Goal: Navigation & Orientation: Find specific page/section

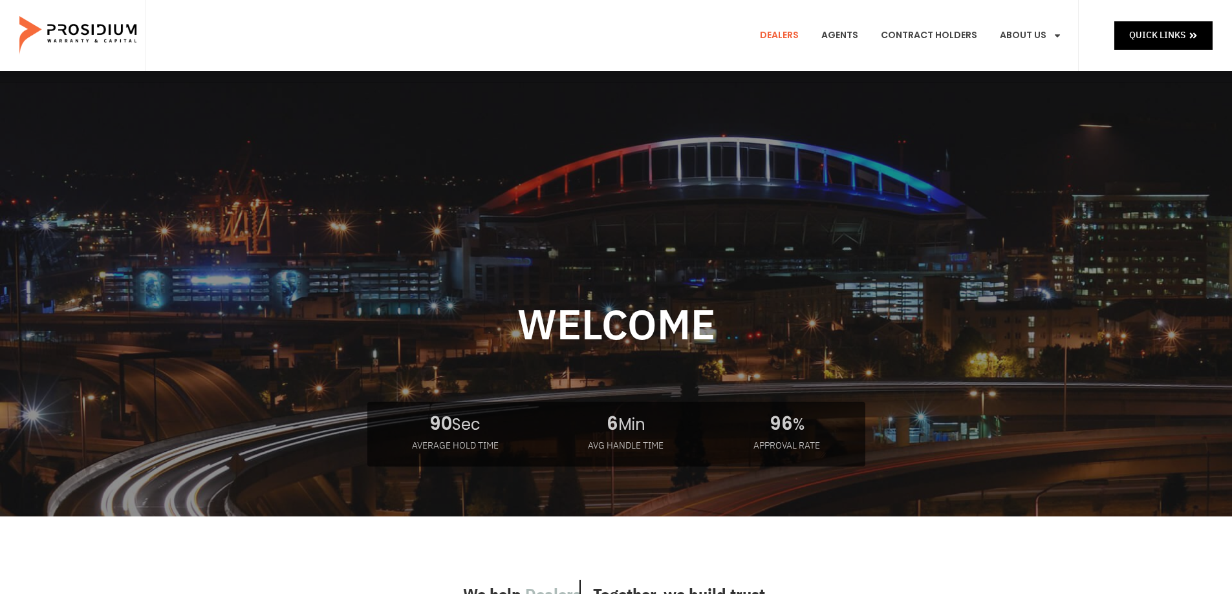
click at [781, 32] on link "Dealers" at bounding box center [779, 36] width 58 height 48
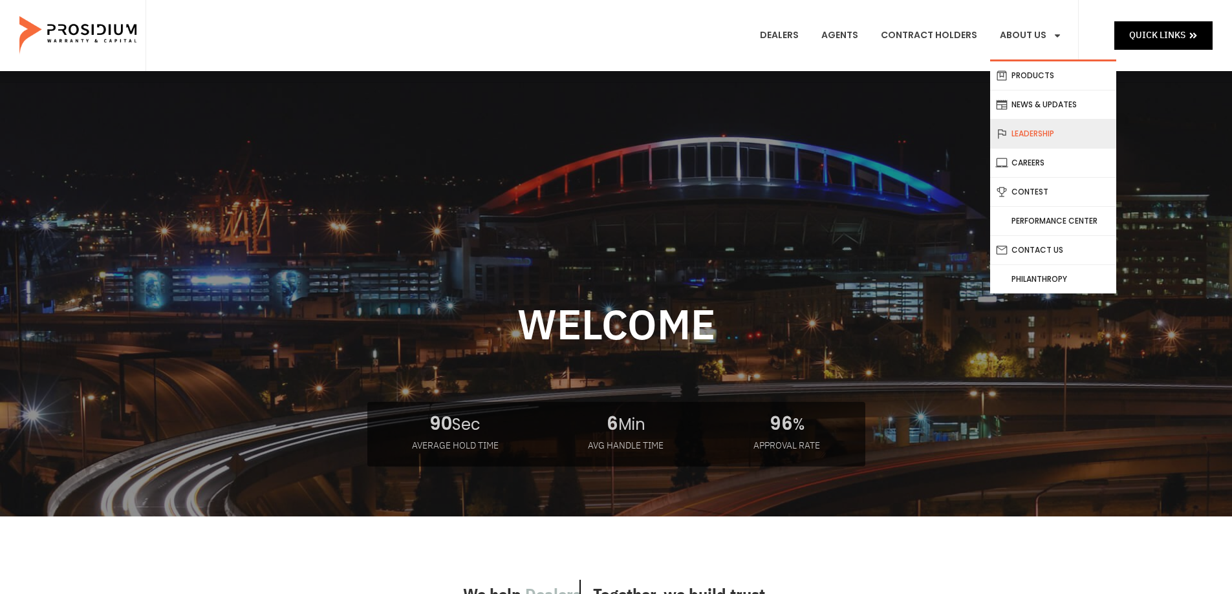
click at [1038, 135] on link "Leadership" at bounding box center [1053, 134] width 126 height 28
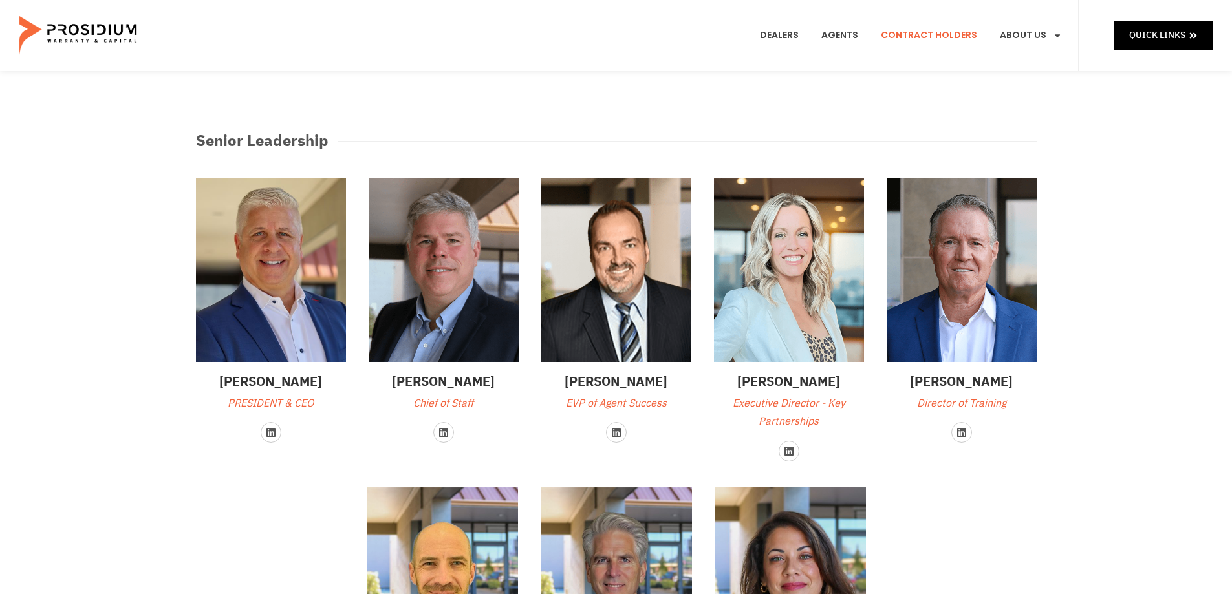
click at [945, 33] on link "Contract Holders" at bounding box center [929, 36] width 116 height 48
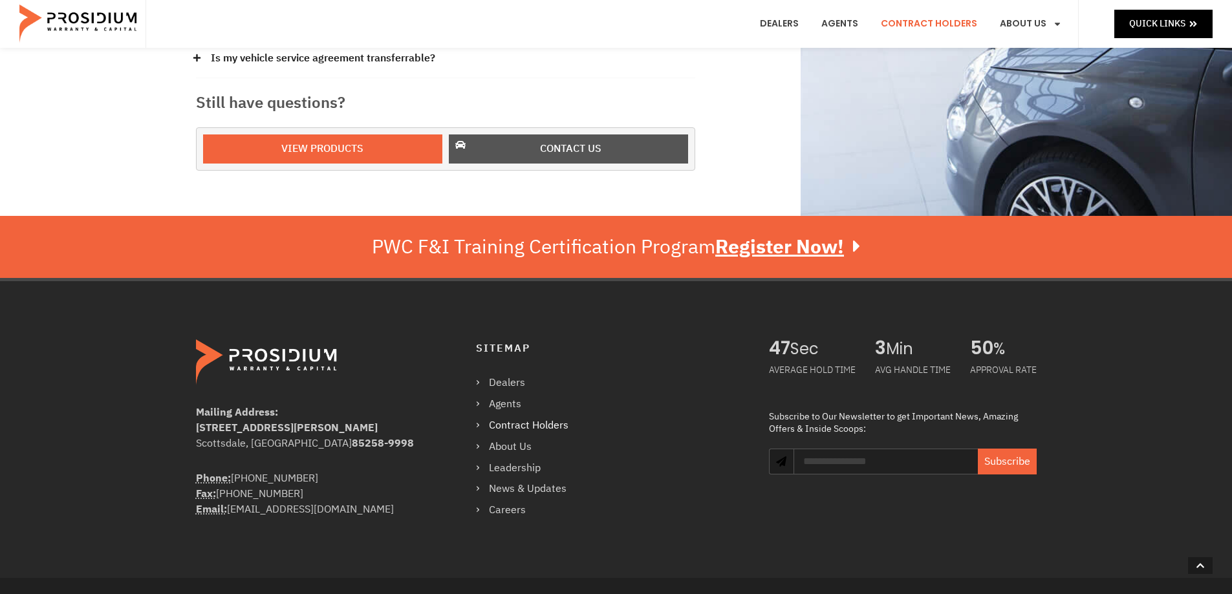
scroll to position [646, 0]
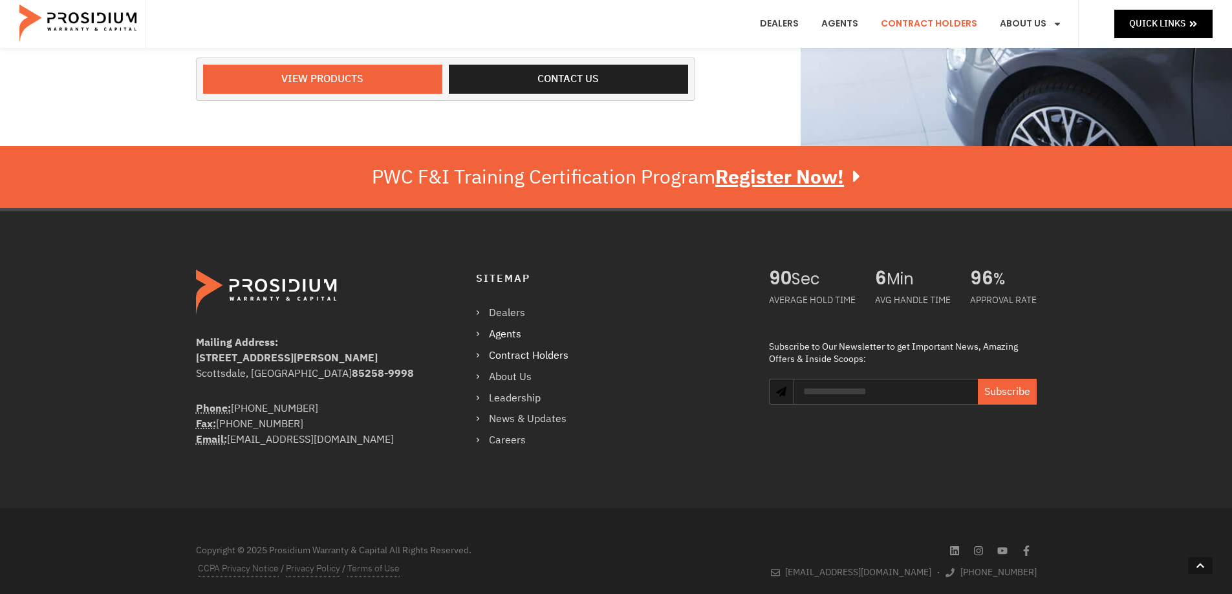
click at [512, 325] on link "Agents" at bounding box center [528, 334] width 105 height 19
